Goal: Task Accomplishment & Management: Manage account settings

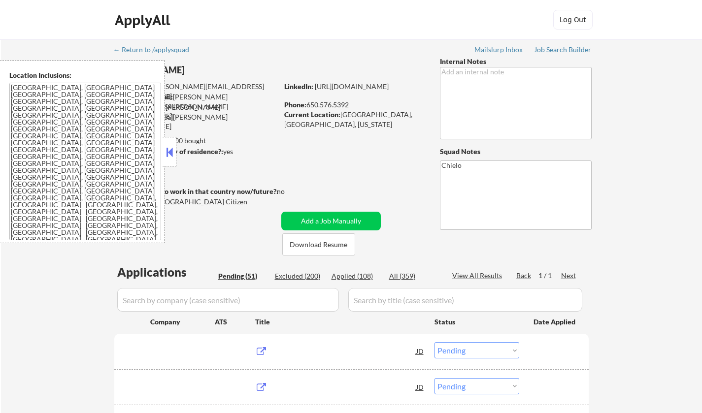
select select ""pending""
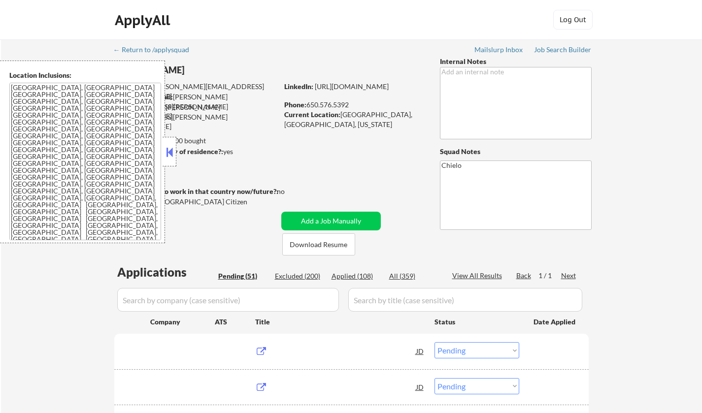
select select ""pending""
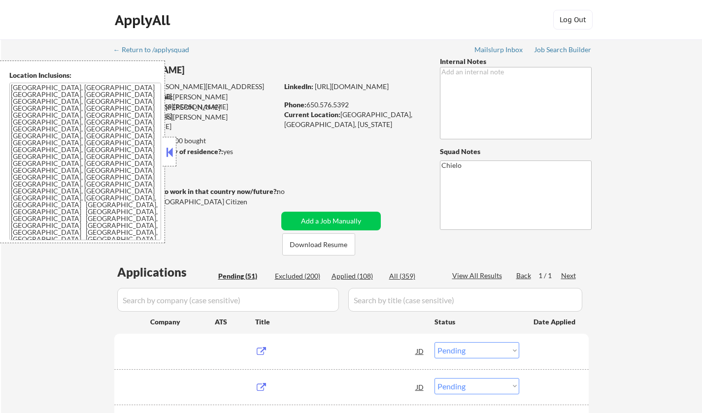
select select ""pending""
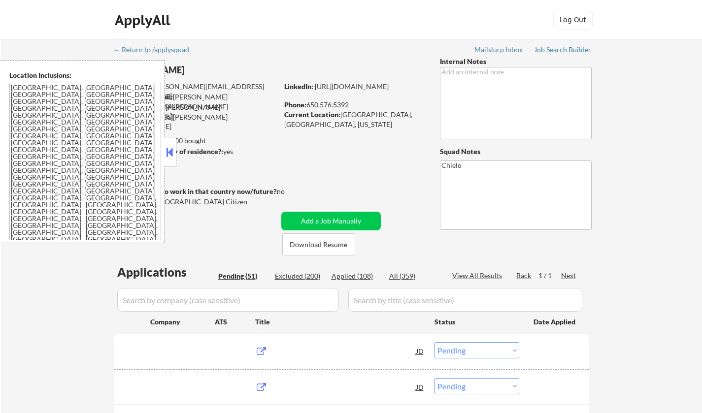
select select ""pending""
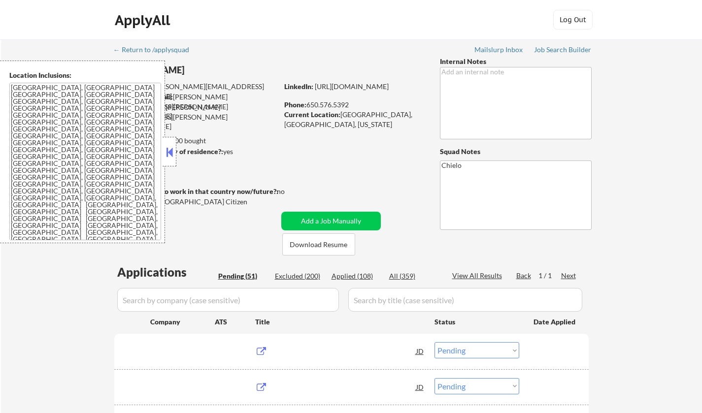
select select ""pending""
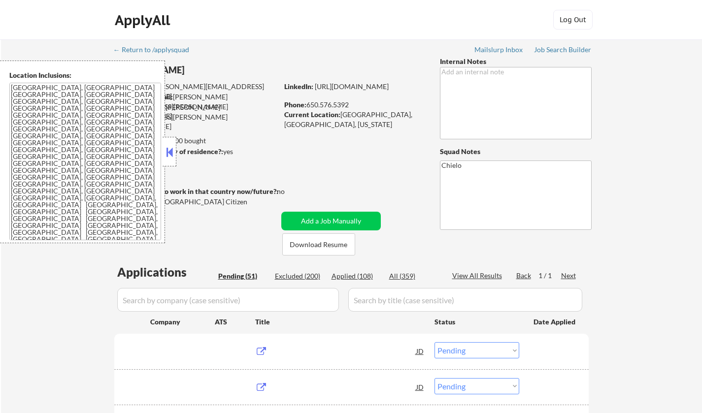
select select ""pending""
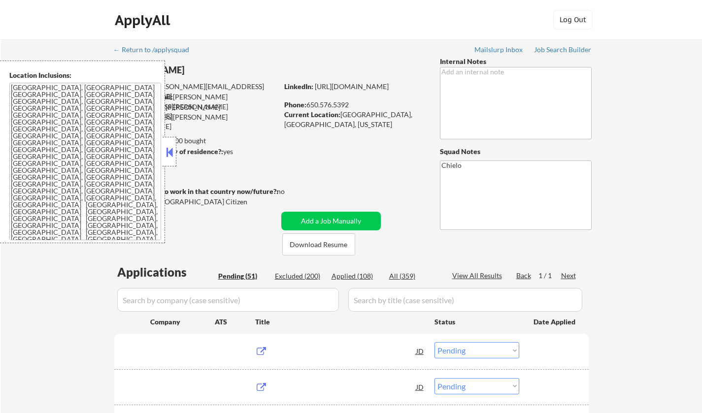
select select ""pending""
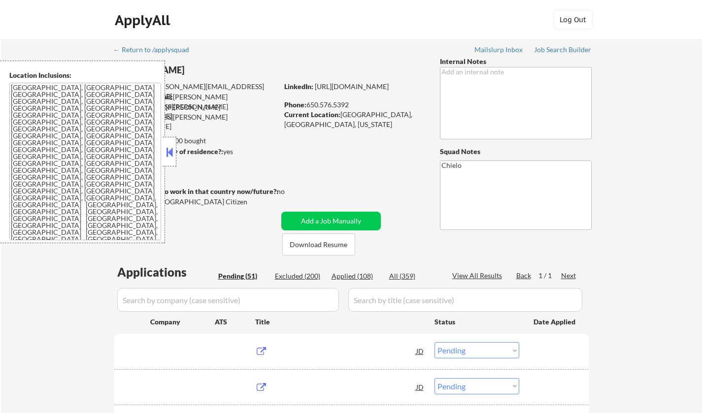
select select ""pending""
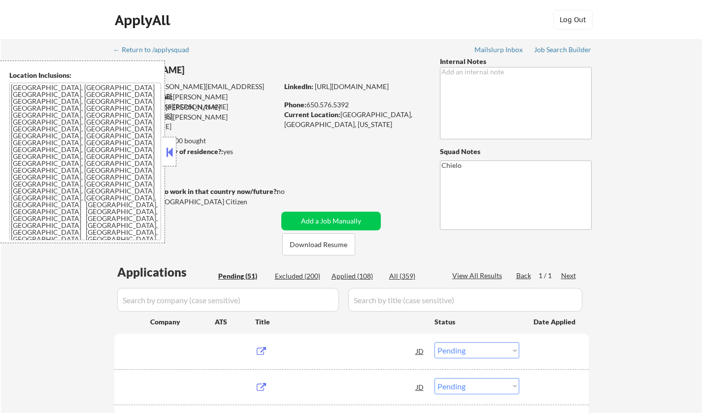
select select ""pending""
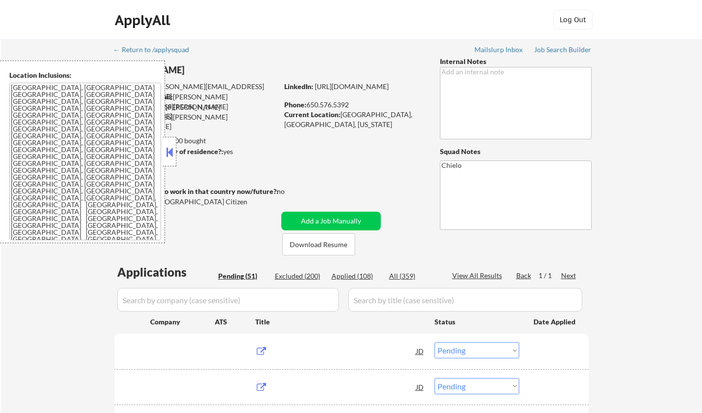
select select ""pending""
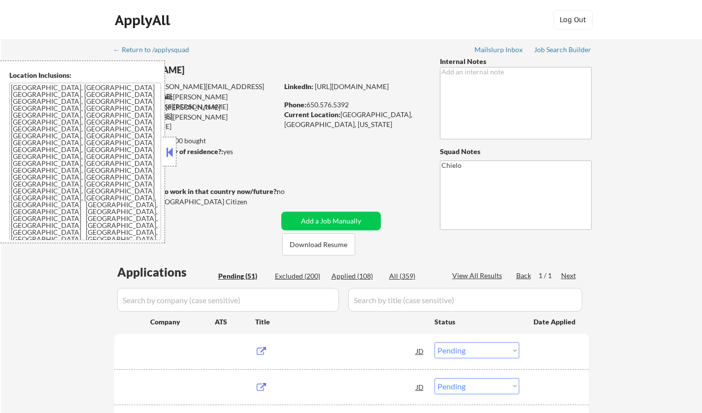
select select ""pending""
drag, startPoint x: 167, startPoint y: 149, endPoint x: 270, endPoint y: 230, distance: 131.8
click at [168, 150] on button at bounding box center [169, 152] width 11 height 15
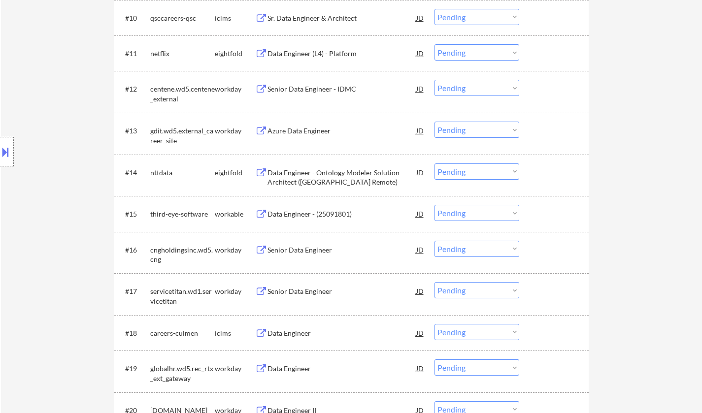
scroll to position [689, 0]
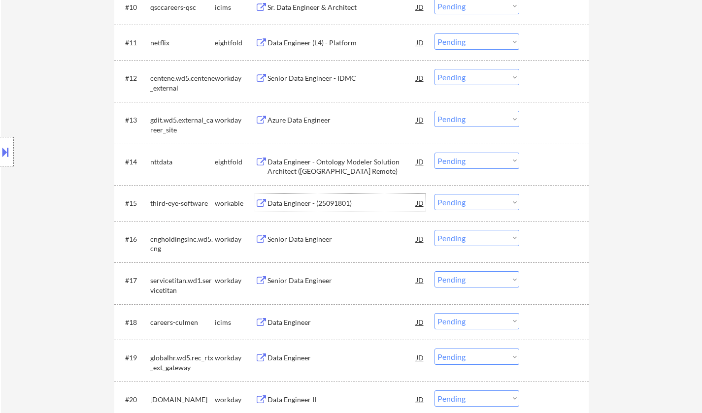
click at [316, 201] on div "Data Engineer - (25091801)" at bounding box center [341, 203] width 149 height 10
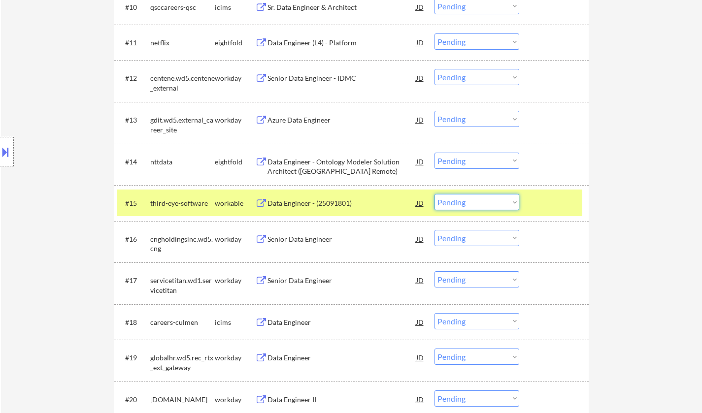
click at [492, 206] on select "Choose an option... Pending Applied Excluded (Questions) Excluded (Expired) Exc…" at bounding box center [476, 202] width 85 height 16
click at [434, 194] on select "Choose an option... Pending Applied Excluded (Questions) Excluded (Expired) Exc…" at bounding box center [476, 202] width 85 height 16
select select ""pending""
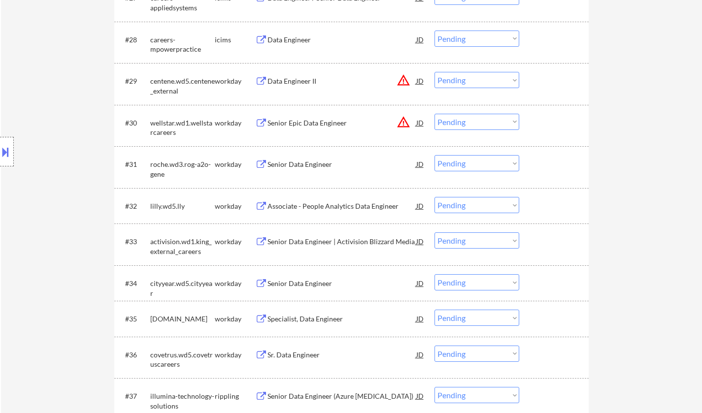
scroll to position [1379, 0]
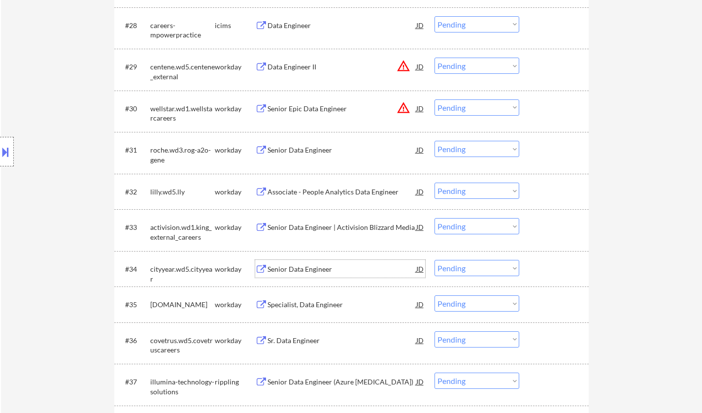
click at [322, 271] on div "Senior Data Engineer" at bounding box center [341, 269] width 149 height 10
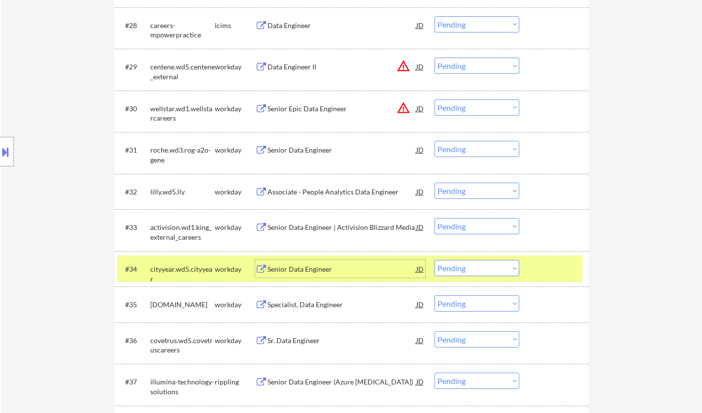
drag, startPoint x: 503, startPoint y: 271, endPoint x: 497, endPoint y: 272, distance: 5.9
click at [502, 271] on select "Choose an option... Pending Applied Excluded (Questions) Excluded (Expired) Exc…" at bounding box center [476, 268] width 85 height 16
click at [434, 260] on select "Choose an option... Pending Applied Excluded (Questions) Excluded (Expired) Exc…" at bounding box center [476, 268] width 85 height 16
select select ""pending""
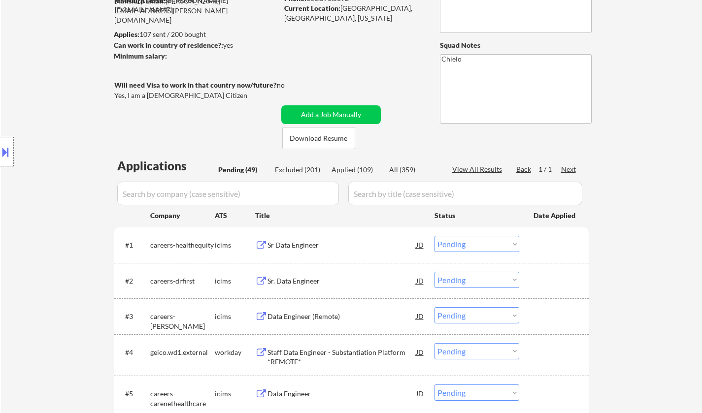
scroll to position [148, 0]
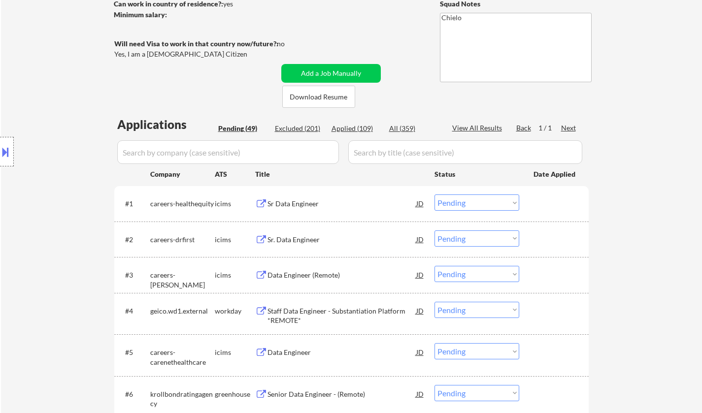
click at [342, 128] on div "Applied (109)" at bounding box center [355, 129] width 49 height 10
select select ""applied""
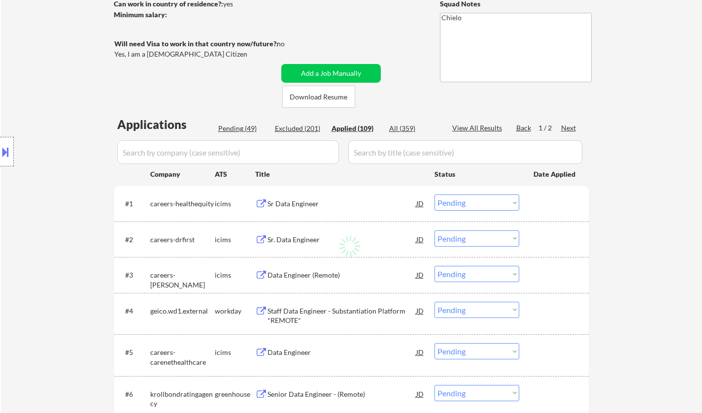
select select ""applied""
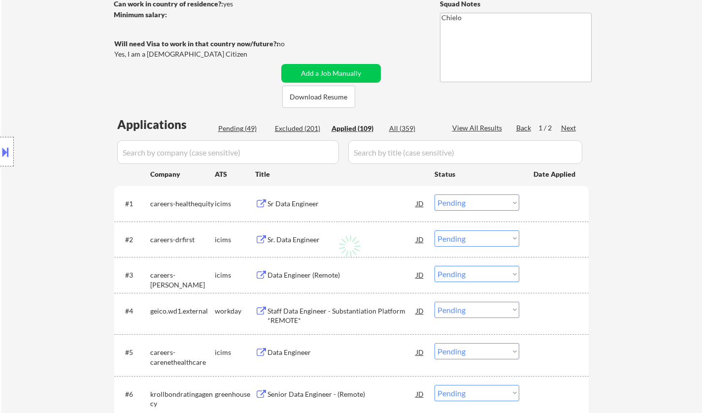
select select ""applied""
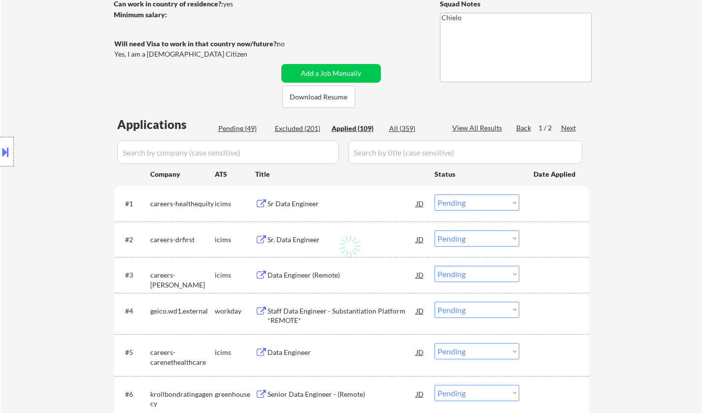
select select ""applied""
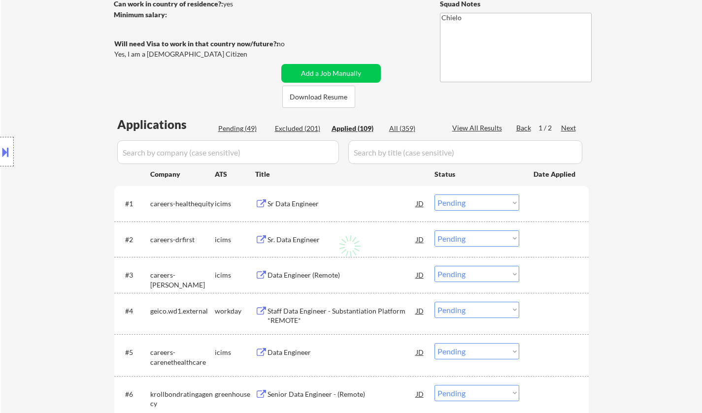
select select ""applied""
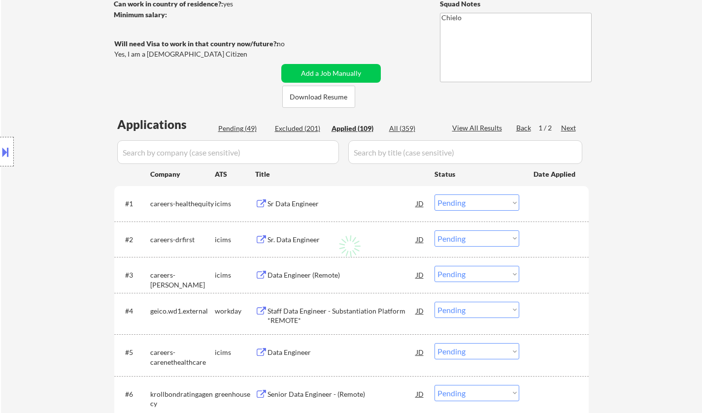
select select ""applied""
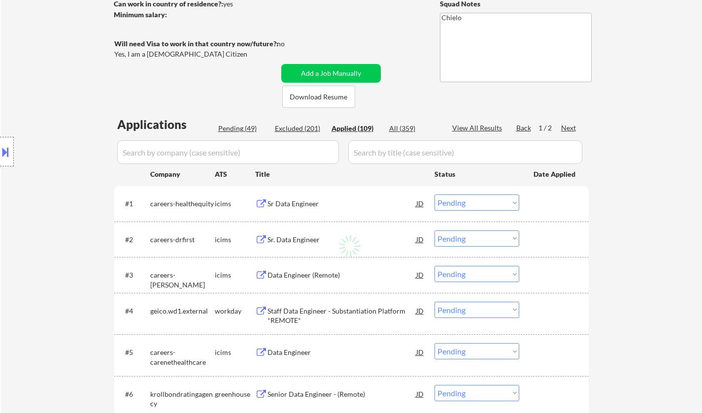
select select ""applied""
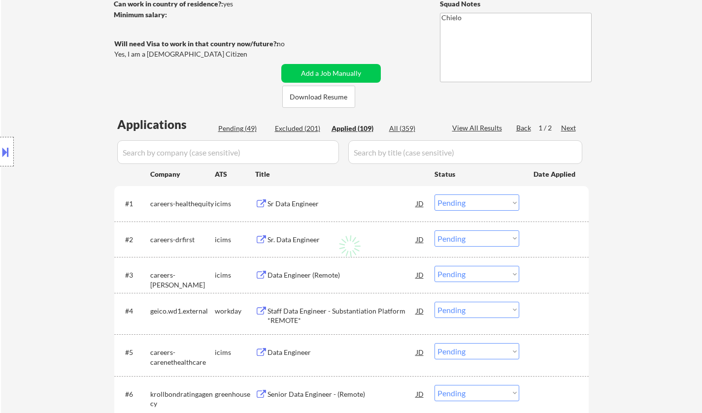
select select ""applied""
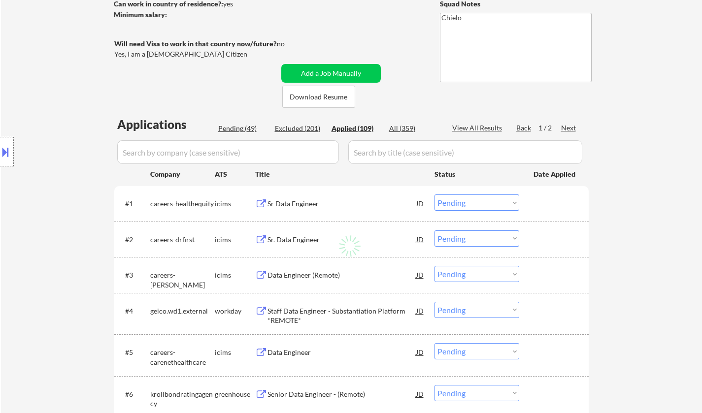
select select ""applied""
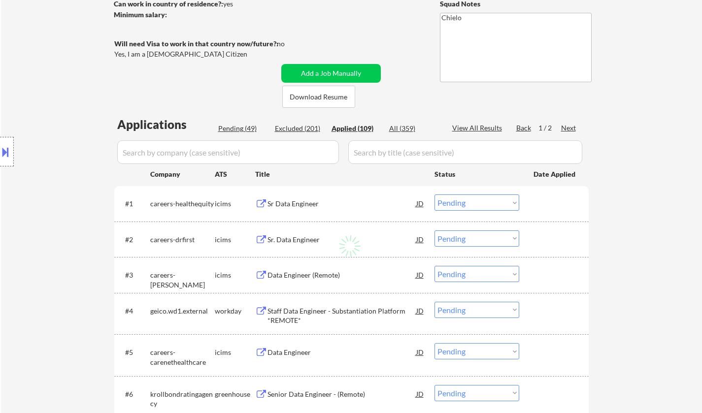
select select ""applied""
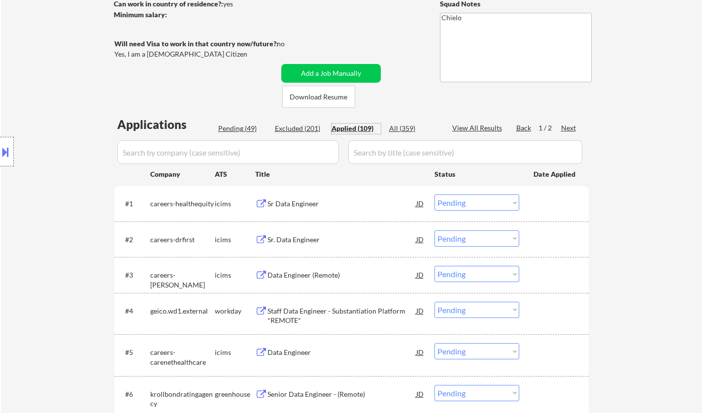
select select ""applied""
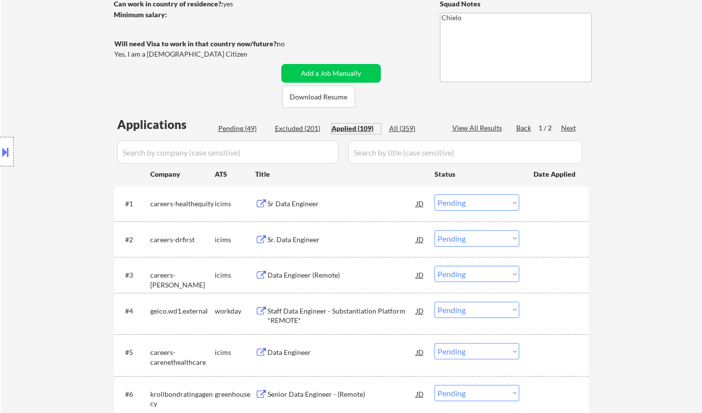
select select ""applied""
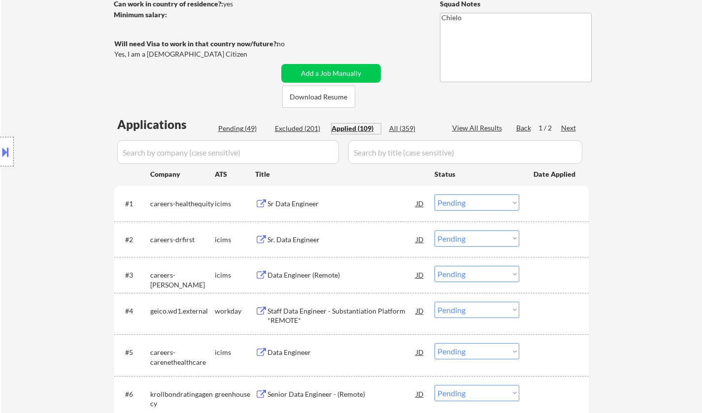
select select ""applied""
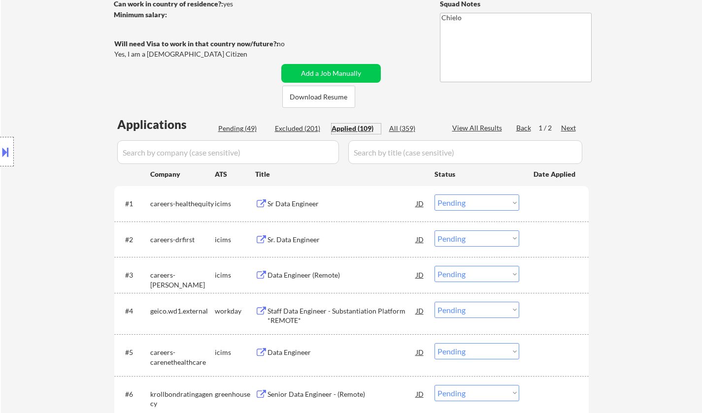
select select ""applied""
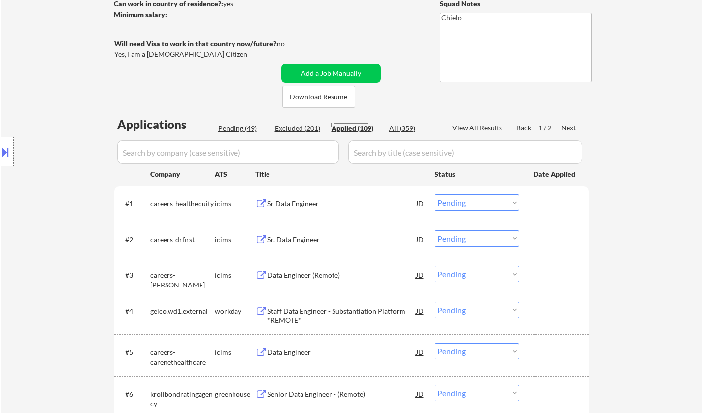
select select ""applied""
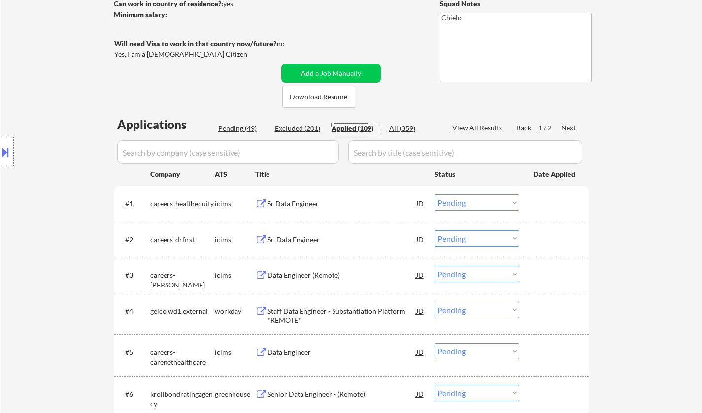
select select ""applied""
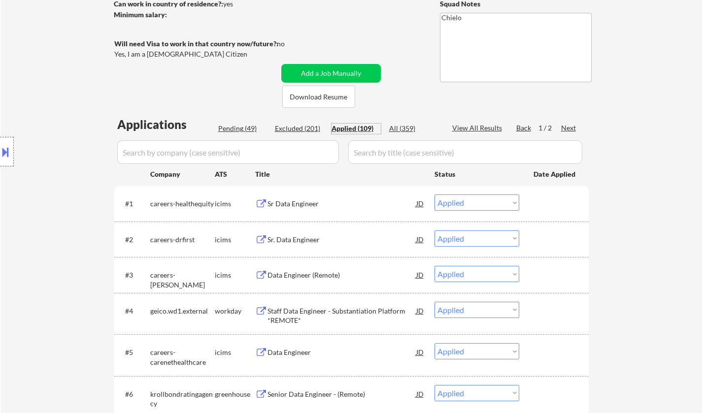
select select ""applied""
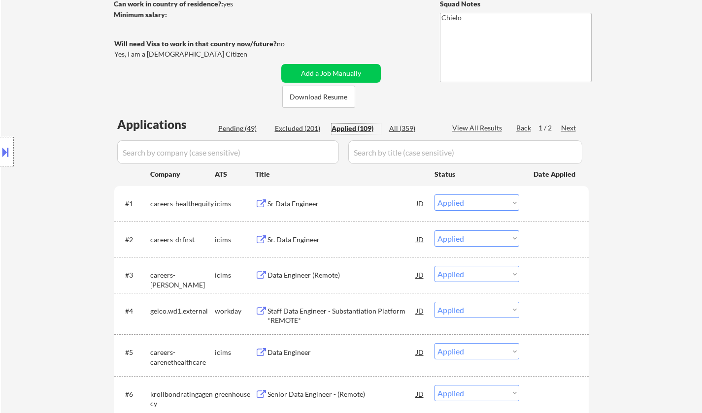
select select ""applied""
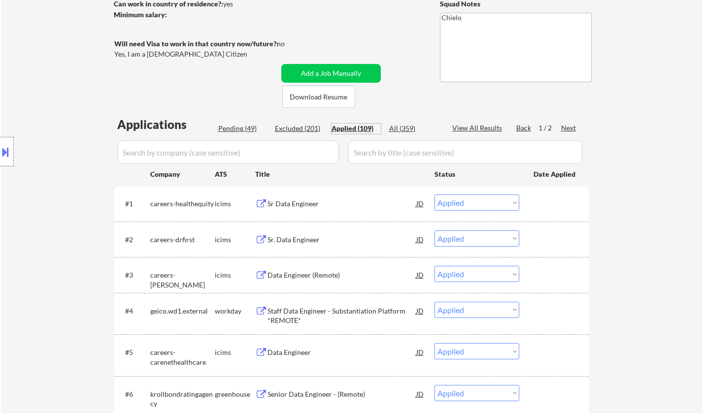
select select ""applied""
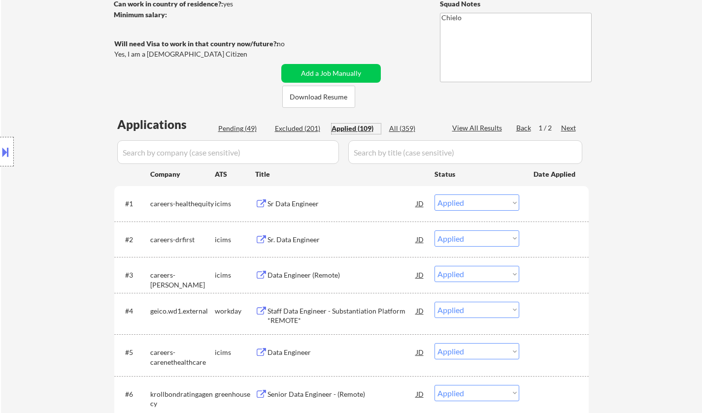
select select ""applied""
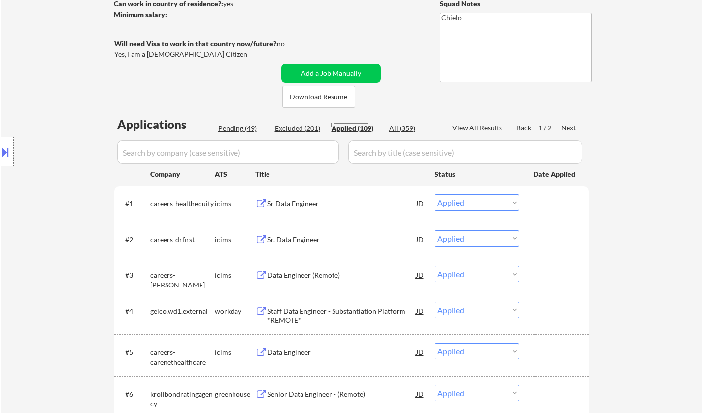
select select ""applied""
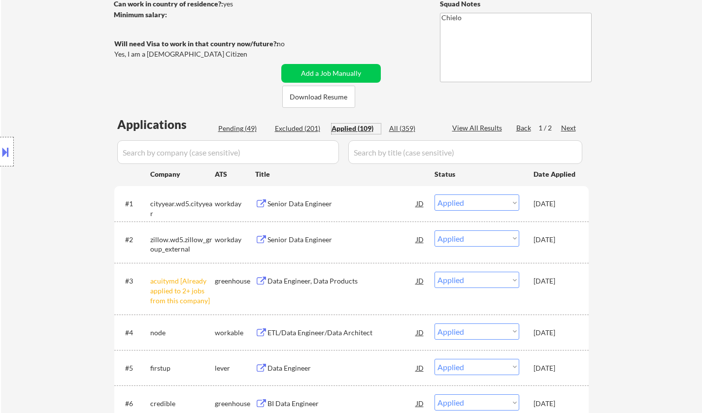
scroll to position [246, 0]
